Goal: Transaction & Acquisition: Purchase product/service

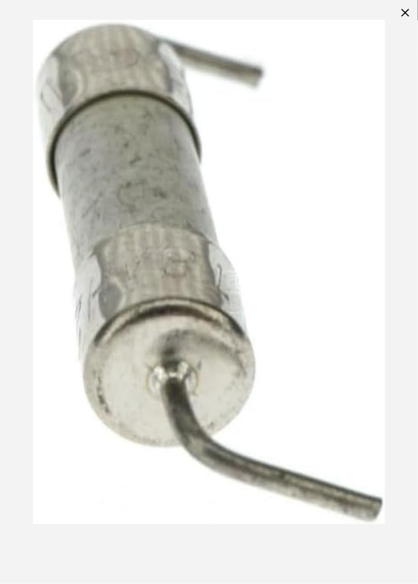
click at [24, 242] on div at bounding box center [209, 271] width 418 height 543
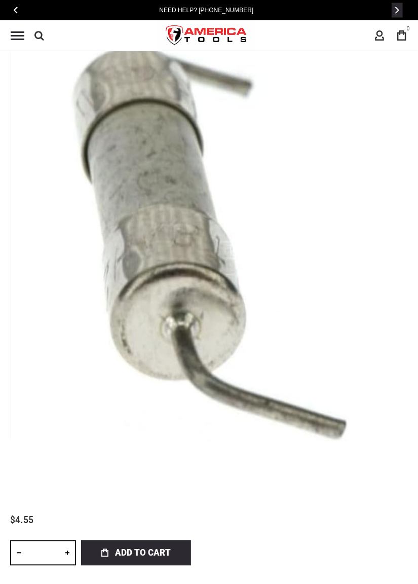
click at [402, 13] on button "›" at bounding box center [397, 10] width 11 height 15
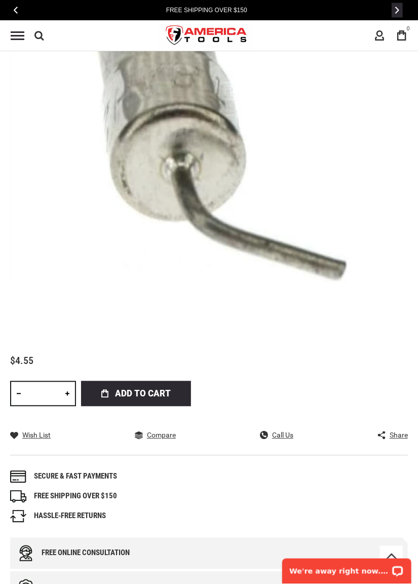
scroll to position [321, 0]
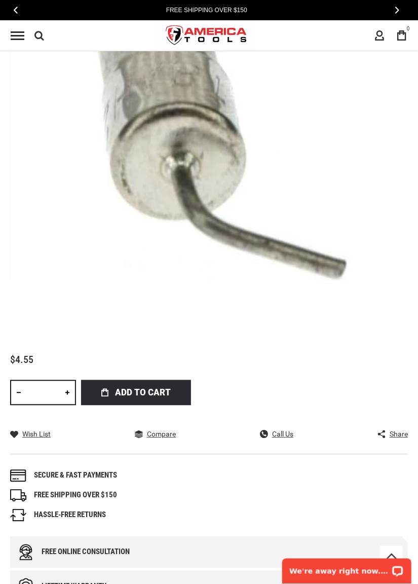
click at [67, 392] on link at bounding box center [67, 392] width 17 height 25
type input "*"
click at [136, 390] on span "Add to Cart" at bounding box center [143, 392] width 56 height 25
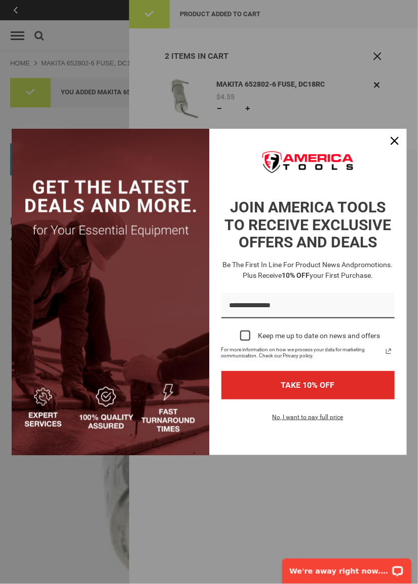
scroll to position [0, 0]
click at [394, 149] on div "Close" at bounding box center [395, 141] width 16 height 16
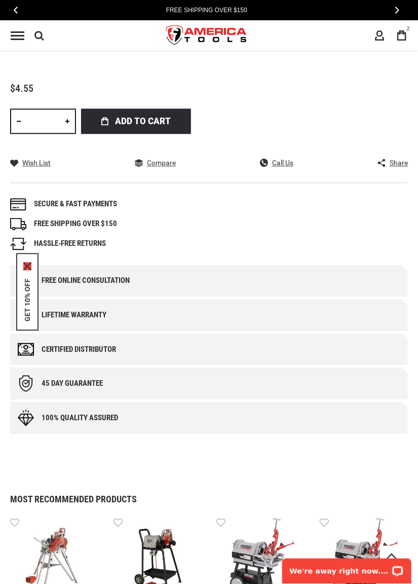
scroll to position [592, 0]
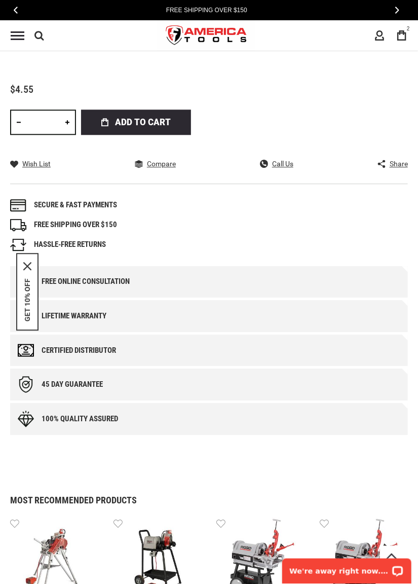
click at [24, 290] on button "GET 10% OFF" at bounding box center [27, 300] width 8 height 43
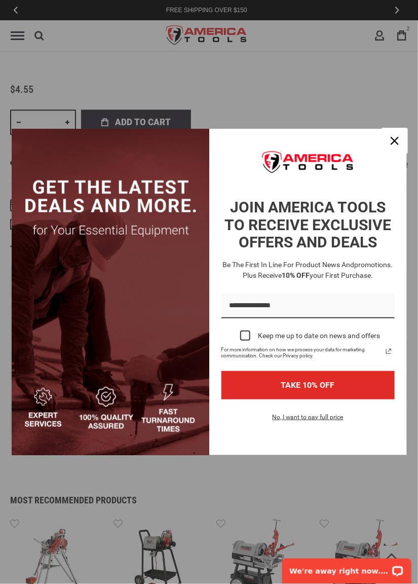
click at [391, 141] on icon "close icon" at bounding box center [395, 141] width 8 height 8
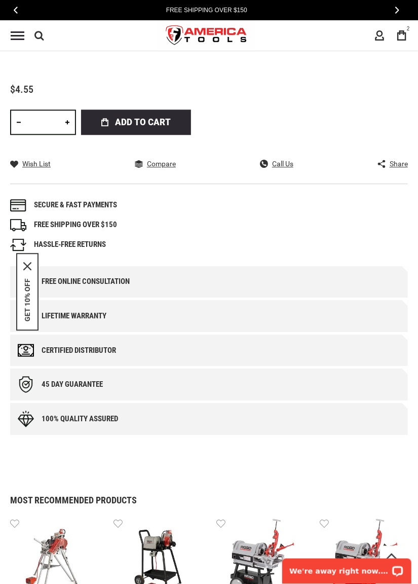
click at [27, 264] on icon "close icon" at bounding box center [27, 267] width 8 height 8
click at [62, 225] on div "FREE SHIPPING OVER $150" at bounding box center [75, 225] width 83 height 11
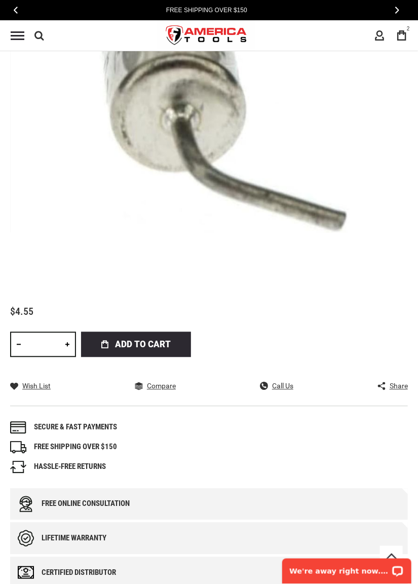
scroll to position [369, 0]
click at [287, 388] on span "Call Us" at bounding box center [282, 386] width 21 height 7
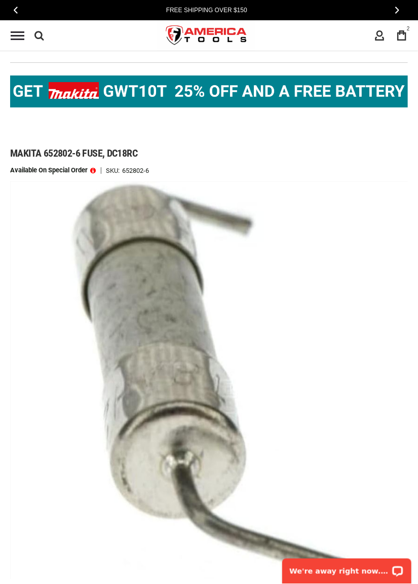
scroll to position [0, 0]
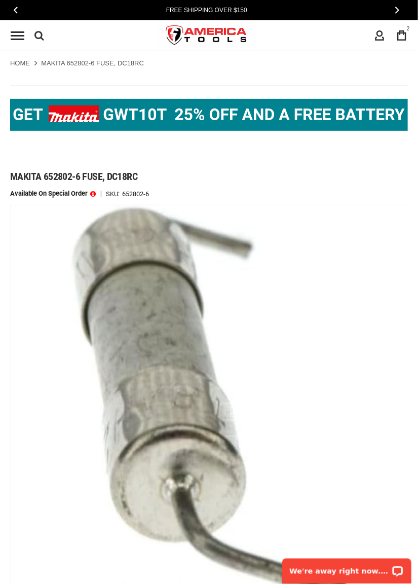
click at [399, 38] on icon at bounding box center [402, 35] width 10 height 10
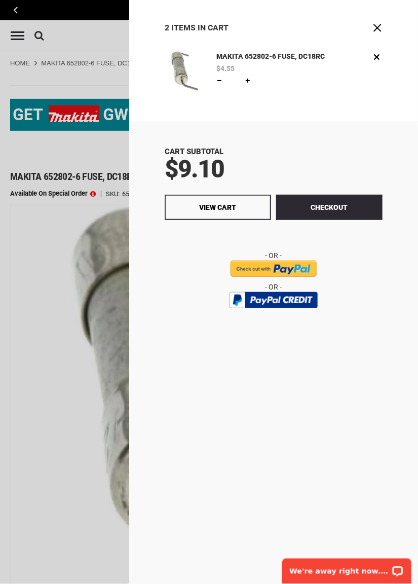
click at [297, 273] on input "image" at bounding box center [274, 269] width 86 height 16
